Goal: Information Seeking & Learning: Learn about a topic

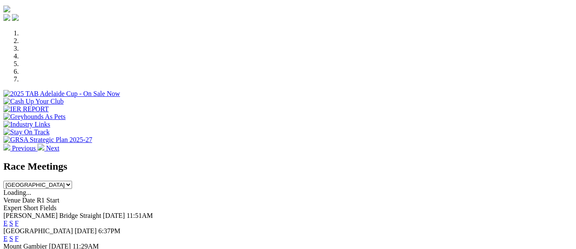
scroll to position [384, 0]
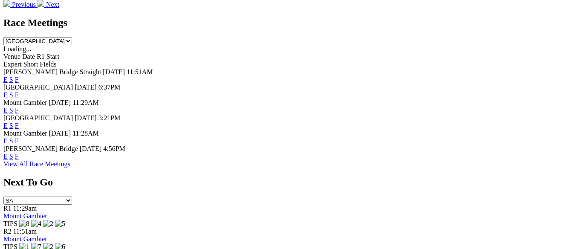
click at [19, 153] on link "F" at bounding box center [17, 156] width 4 height 7
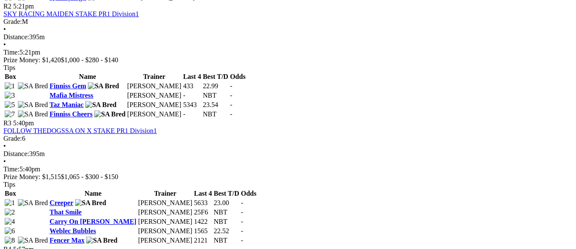
scroll to position [469, 0]
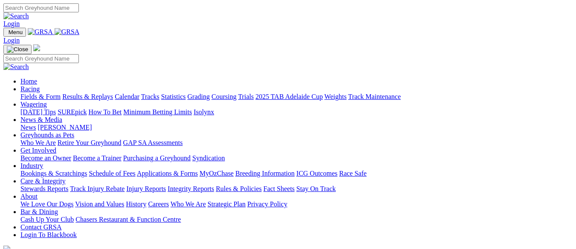
scroll to position [385, 0]
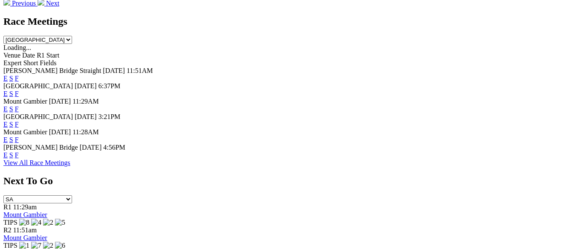
click at [8, 151] on link "E" at bounding box center [5, 154] width 4 height 7
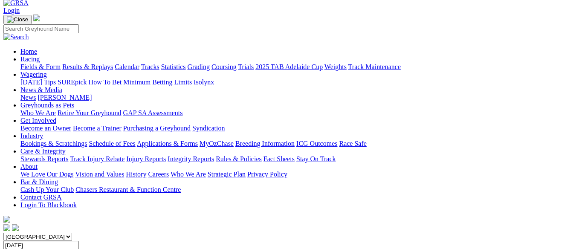
scroll to position [55, 0]
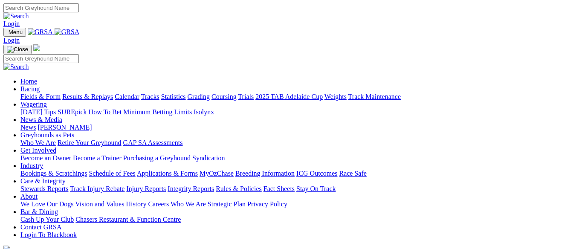
scroll to position [385, 0]
